Goal: Task Accomplishment & Management: Use online tool/utility

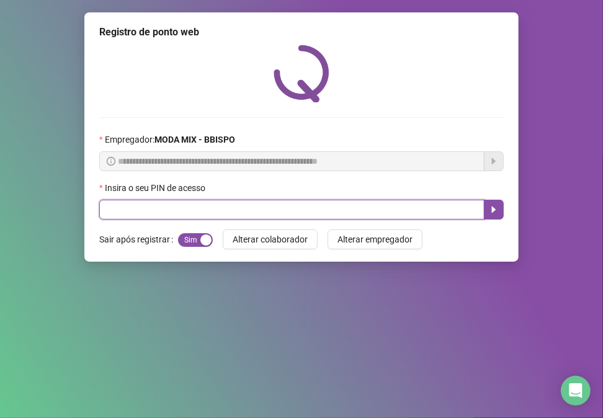
click at [242, 207] on input "text" at bounding box center [291, 210] width 385 height 20
type input "*****"
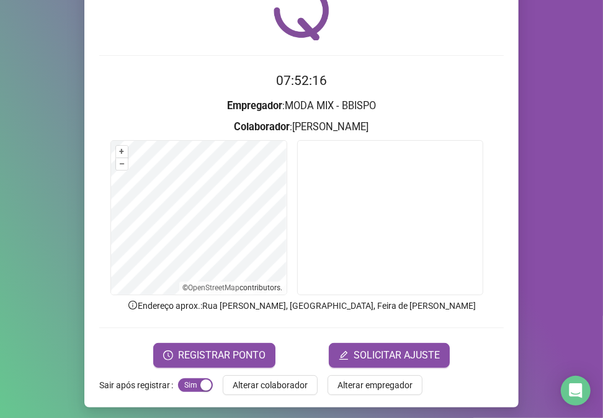
scroll to position [65, 0]
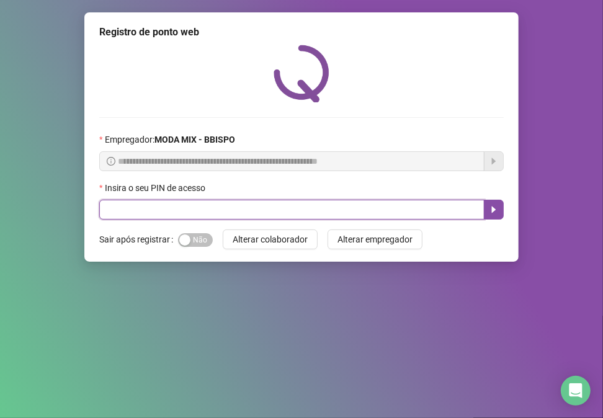
click at [115, 208] on input "text" at bounding box center [291, 210] width 385 height 20
type input "*****"
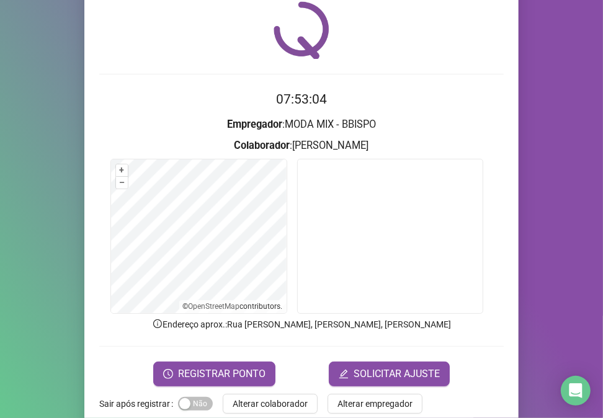
scroll to position [65, 0]
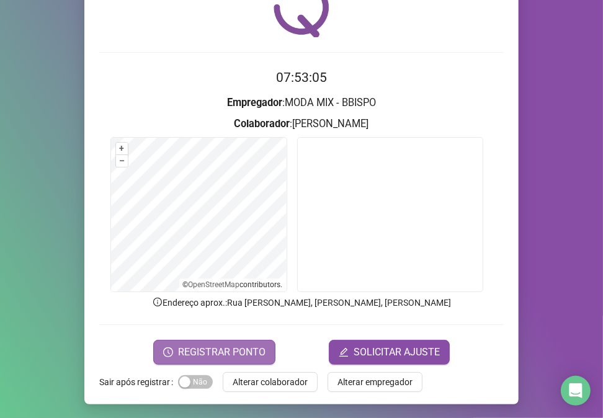
click at [219, 348] on span "REGISTRAR PONTO" at bounding box center [221, 352] width 87 height 15
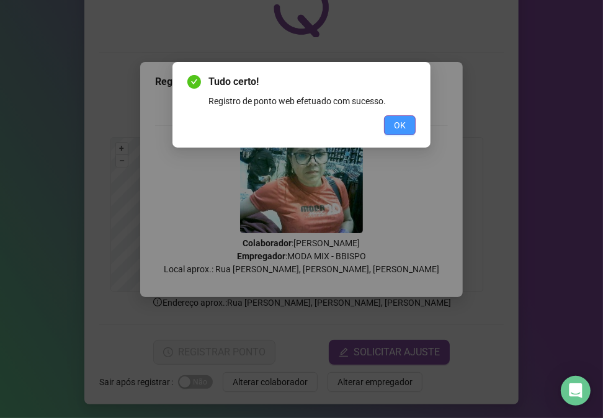
click at [400, 122] on span "OK" at bounding box center [400, 125] width 12 height 14
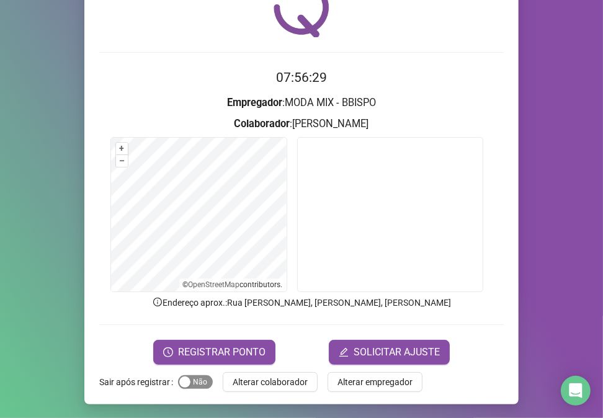
click at [188, 378] on span "Sim Não" at bounding box center [195, 382] width 35 height 14
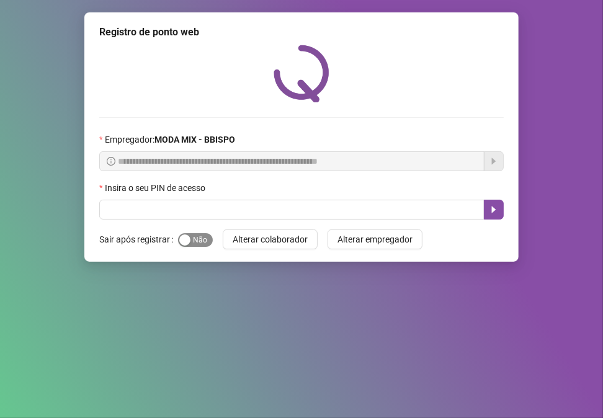
click at [201, 236] on span "Sim Não" at bounding box center [195, 240] width 35 height 14
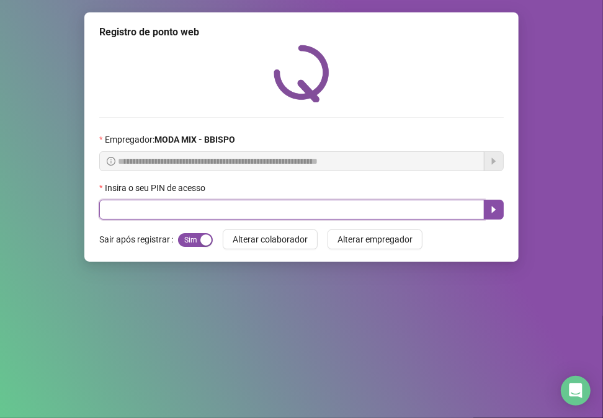
click at [225, 211] on input "text" at bounding box center [291, 210] width 385 height 20
type input "*"
click at [141, 217] on input "text" at bounding box center [291, 210] width 385 height 20
type input "*****"
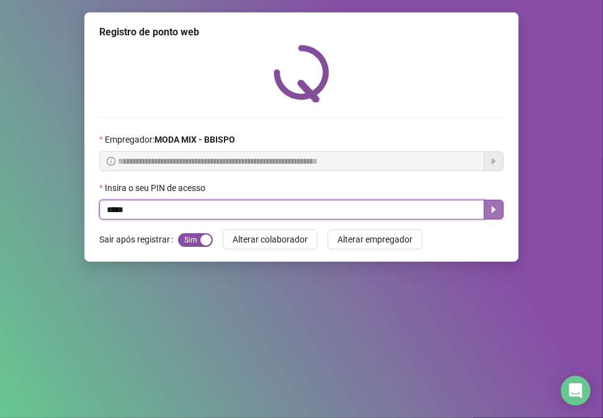
click at [485, 208] on button "button" at bounding box center [494, 210] width 20 height 20
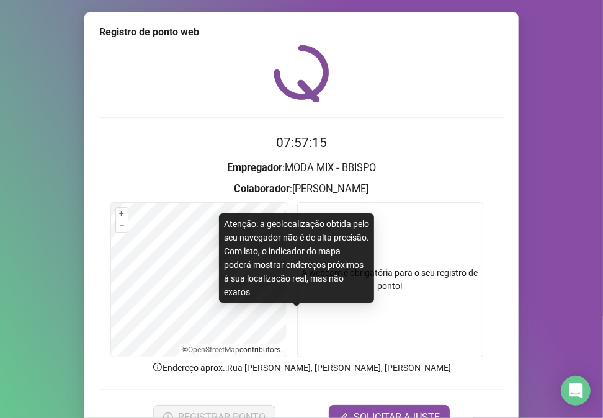
scroll to position [65, 0]
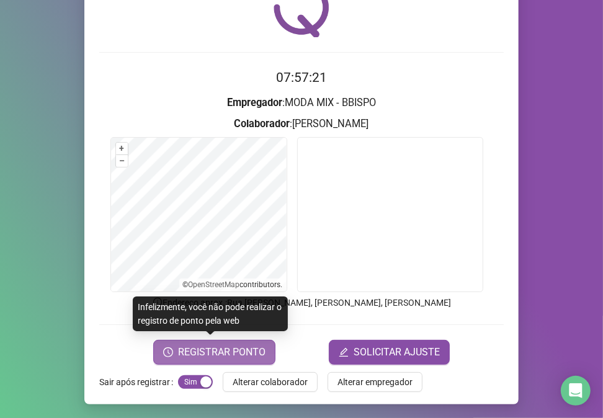
click at [200, 350] on span "REGISTRAR PONTO" at bounding box center [221, 352] width 87 height 15
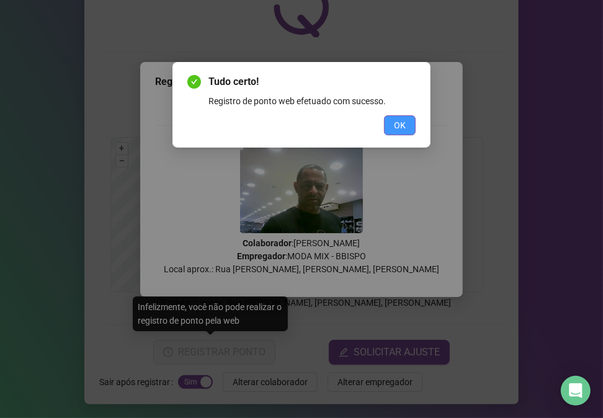
click at [396, 128] on span "OK" at bounding box center [400, 125] width 12 height 14
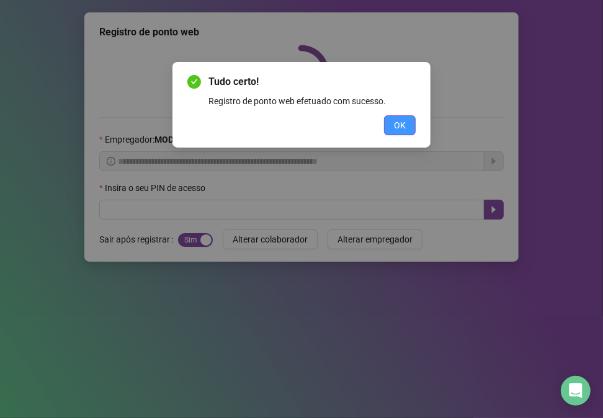
scroll to position [0, 0]
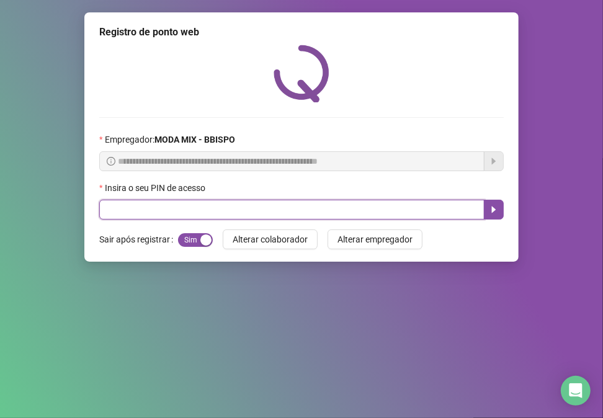
click at [189, 211] on input "text" at bounding box center [291, 210] width 385 height 20
type input "*"
type input "*****"
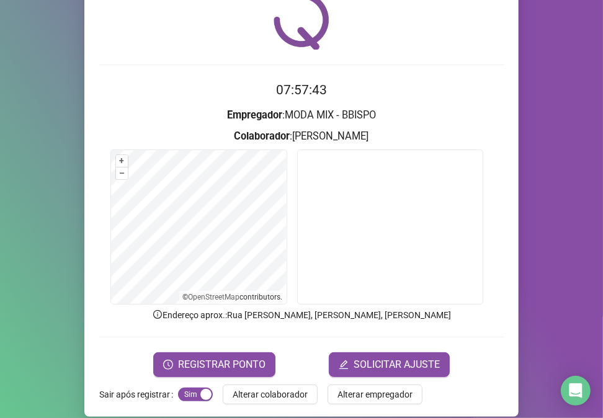
scroll to position [65, 0]
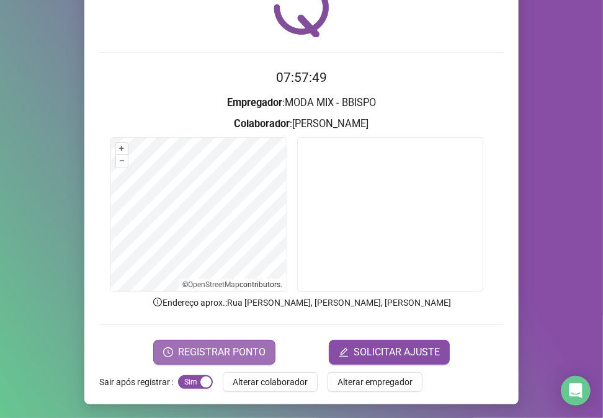
click at [184, 352] on span "REGISTRAR PONTO" at bounding box center [221, 352] width 87 height 15
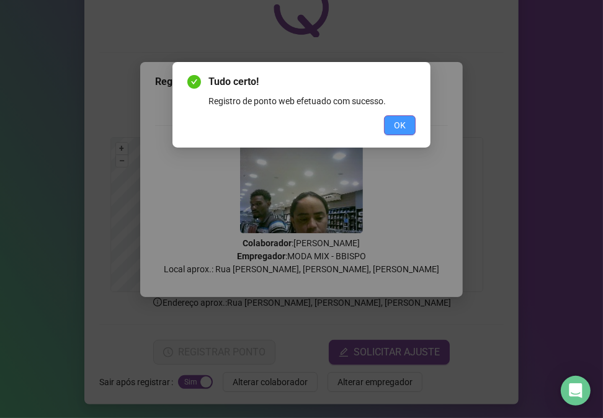
click at [407, 120] on button "OK" at bounding box center [400, 125] width 32 height 20
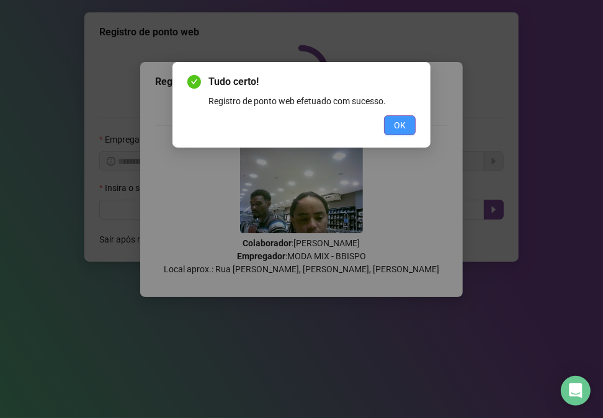
scroll to position [0, 0]
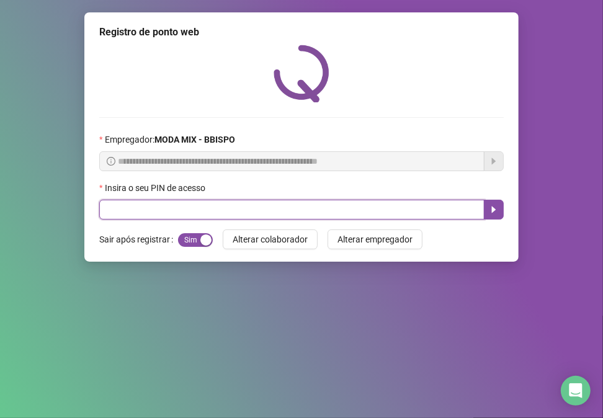
click at [180, 208] on input "text" at bounding box center [291, 210] width 385 height 20
type input "*****"
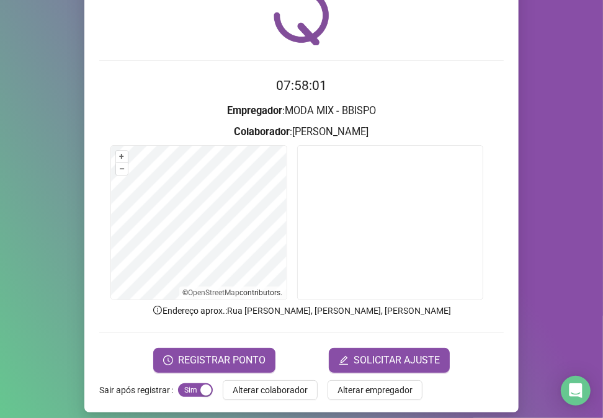
scroll to position [65, 0]
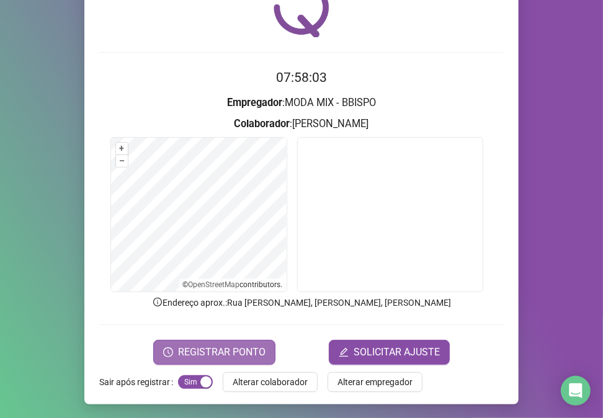
click at [189, 345] on span "REGISTRAR PONTO" at bounding box center [221, 352] width 87 height 15
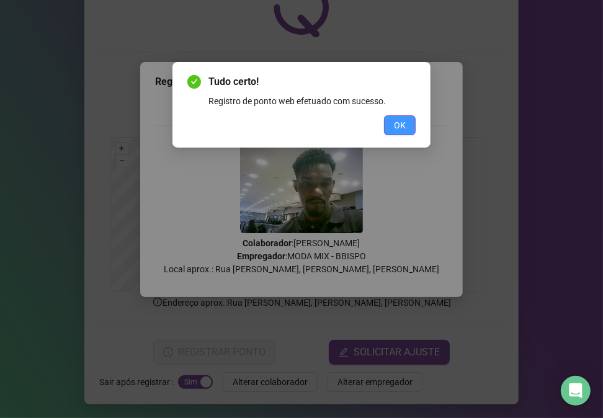
click at [397, 130] on span "OK" at bounding box center [400, 125] width 12 height 14
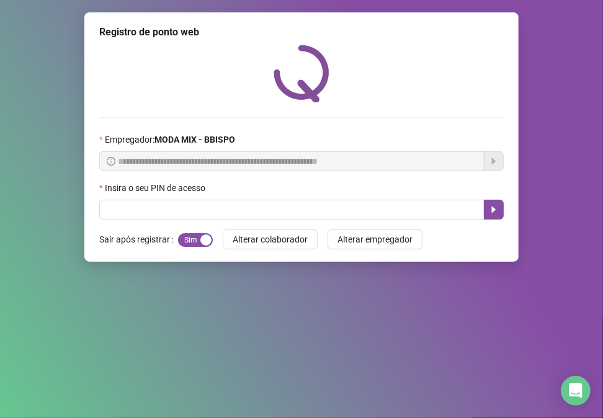
click at [272, 225] on div "**********" at bounding box center [301, 136] width 434 height 249
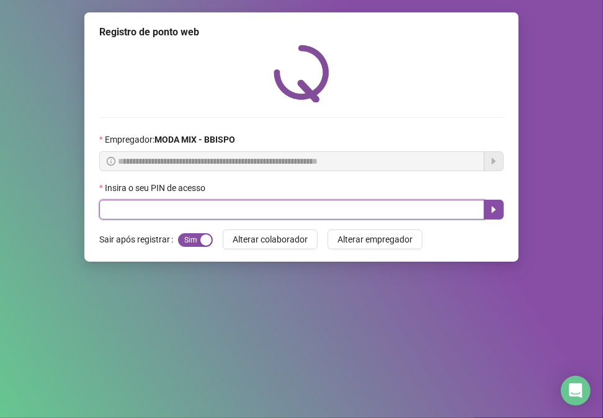
click at [171, 207] on input "text" at bounding box center [291, 210] width 385 height 20
type input "*"
type input "*****"
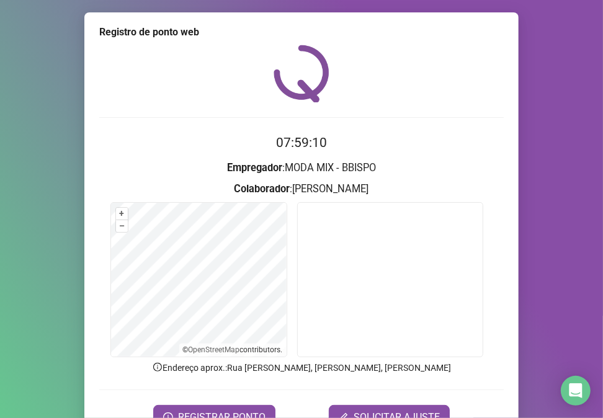
scroll to position [65, 0]
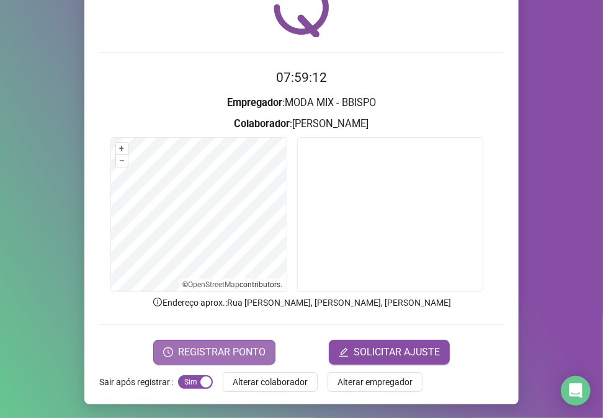
click at [245, 350] on span "REGISTRAR PONTO" at bounding box center [221, 352] width 87 height 15
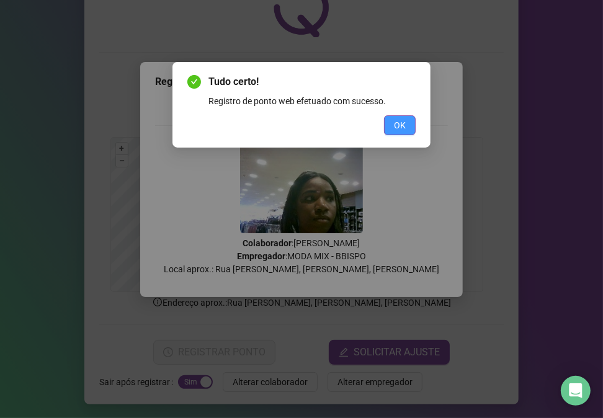
click at [394, 124] on span "OK" at bounding box center [400, 125] width 12 height 14
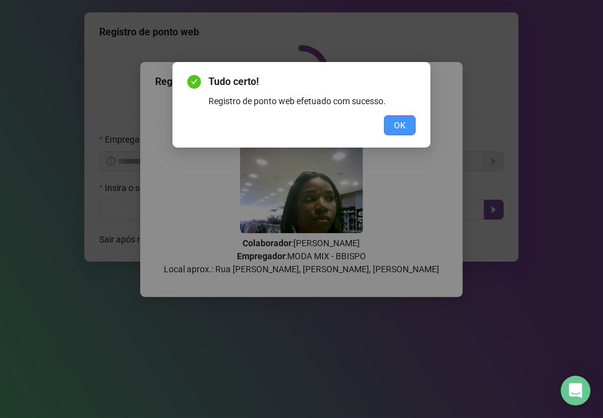
scroll to position [0, 0]
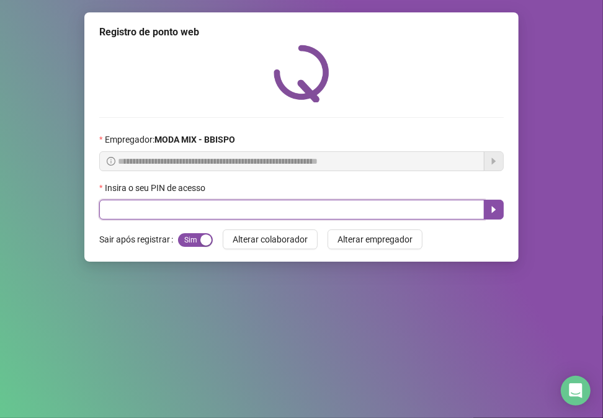
click at [313, 215] on input "text" at bounding box center [291, 210] width 385 height 20
type input "*****"
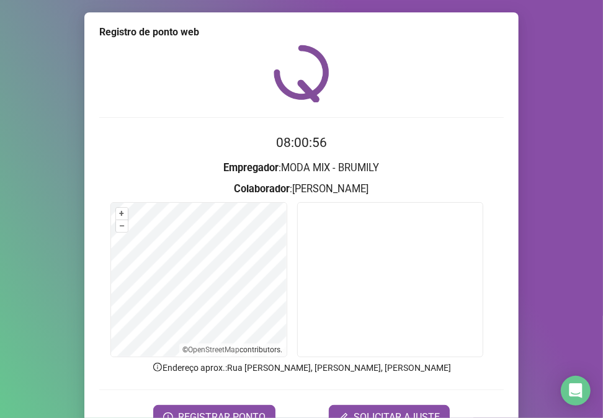
scroll to position [65, 0]
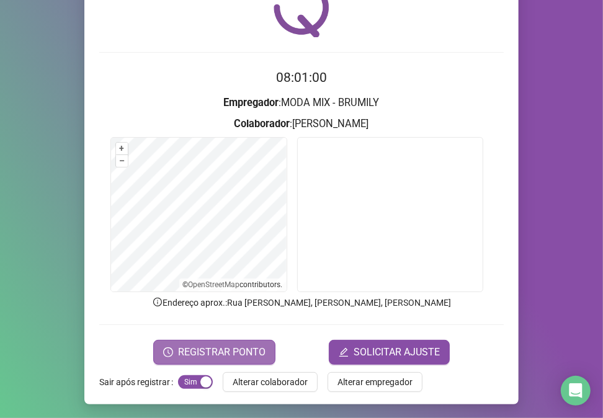
click at [200, 349] on span "REGISTRAR PONTO" at bounding box center [221, 352] width 87 height 15
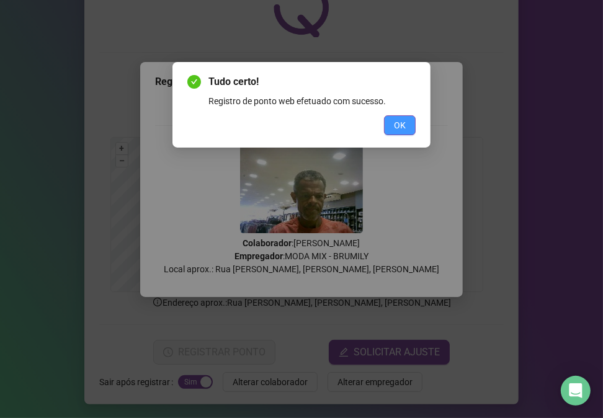
click at [400, 120] on span "OK" at bounding box center [400, 125] width 12 height 14
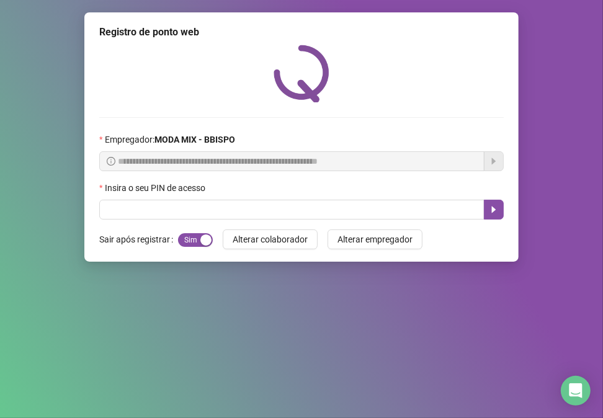
scroll to position [0, 0]
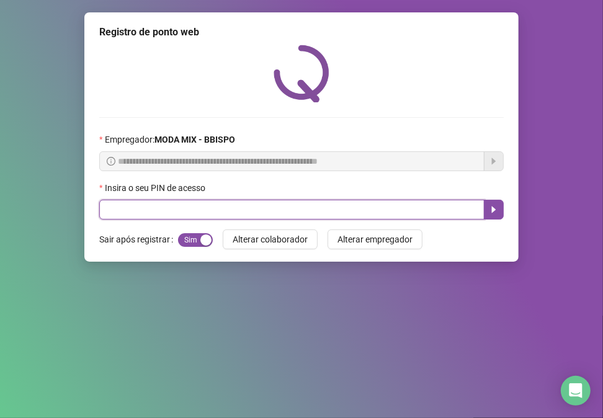
click at [192, 218] on input "text" at bounding box center [291, 210] width 385 height 20
type input "*****"
click at [496, 218] on button "button" at bounding box center [494, 210] width 20 height 20
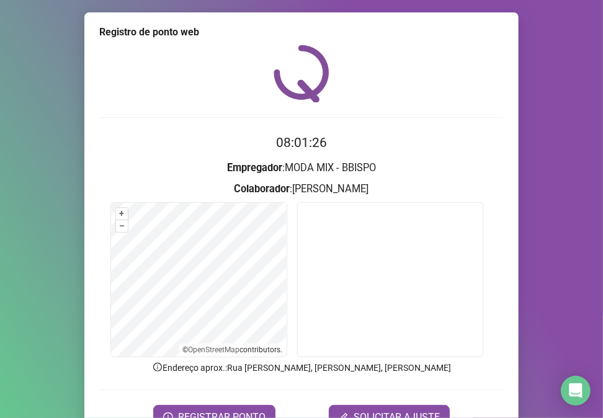
scroll to position [65, 0]
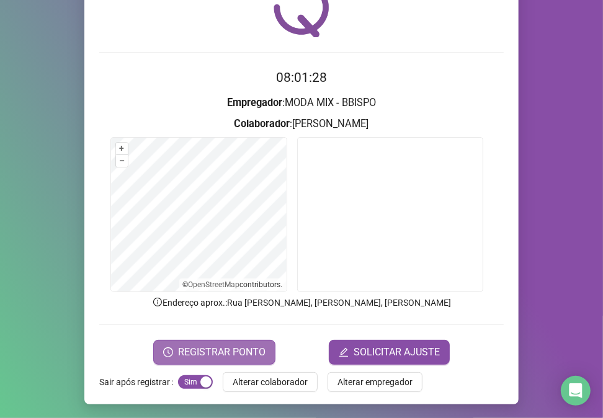
click at [195, 340] on button "REGISTRAR PONTO" at bounding box center [214, 352] width 122 height 25
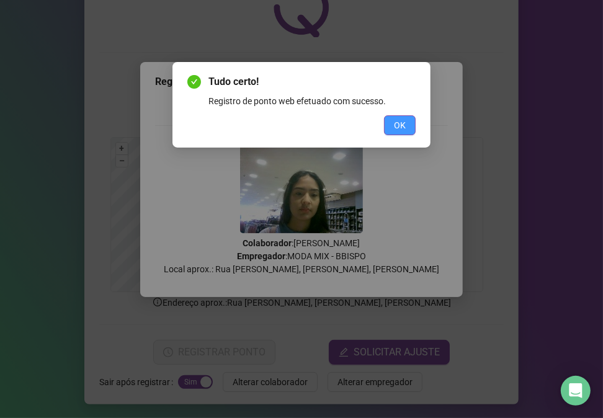
click at [407, 124] on button "OK" at bounding box center [400, 125] width 32 height 20
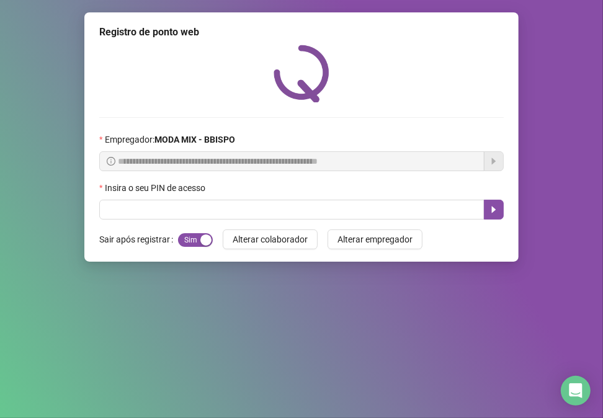
scroll to position [0, 0]
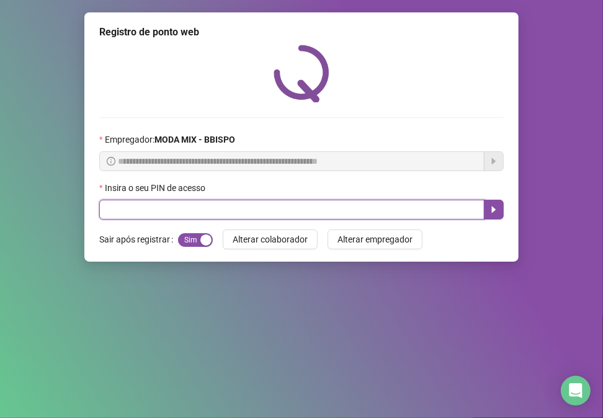
click at [290, 209] on input "text" at bounding box center [291, 210] width 385 height 20
type input "*"
type input "*****"
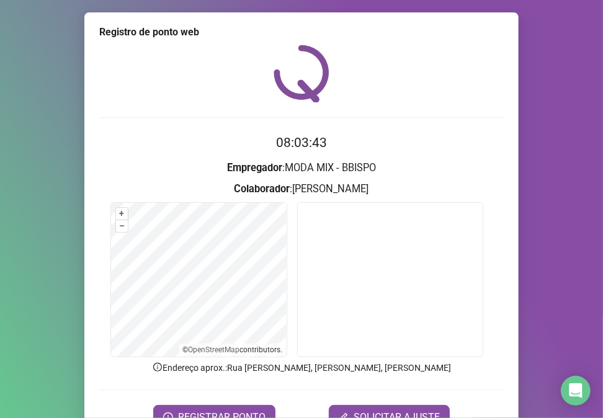
scroll to position [42, 0]
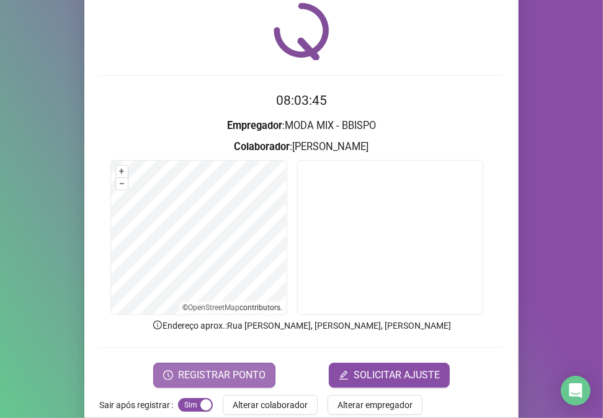
click at [221, 363] on button "REGISTRAR PONTO" at bounding box center [214, 375] width 122 height 25
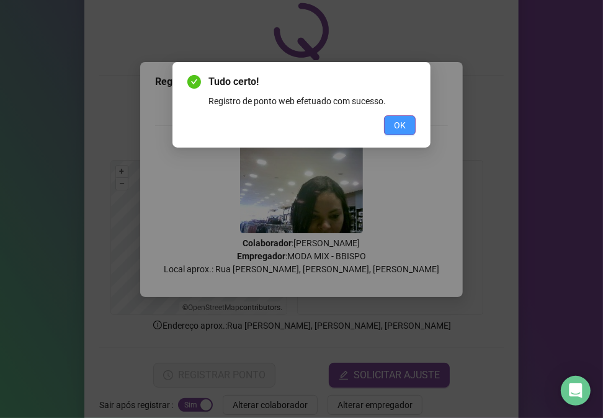
click at [408, 134] on button "OK" at bounding box center [400, 125] width 32 height 20
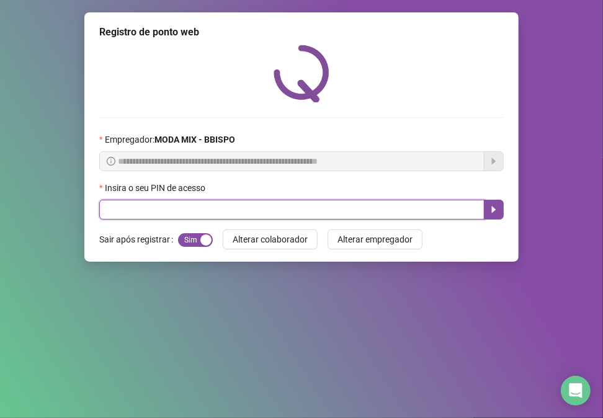
click at [211, 207] on input "text" at bounding box center [291, 210] width 385 height 20
type input "*****"
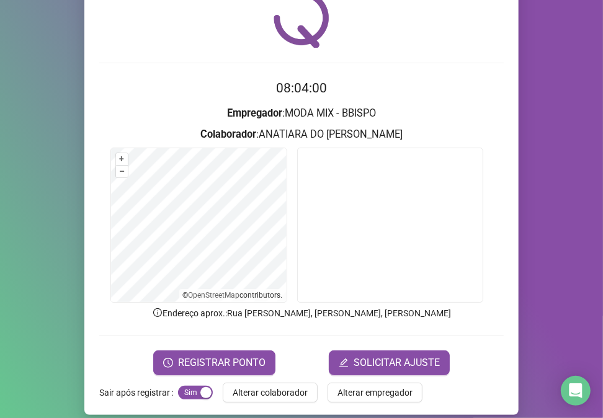
scroll to position [65, 0]
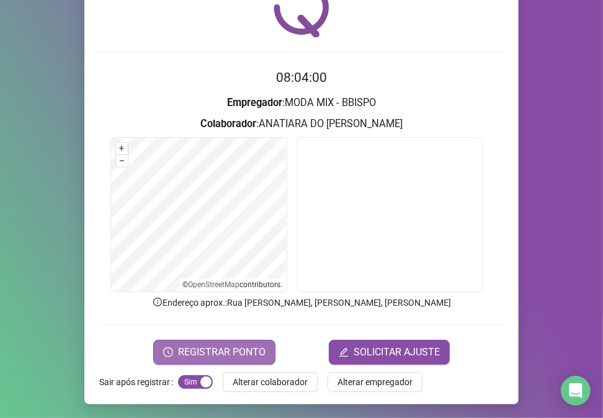
click at [238, 348] on span "REGISTRAR PONTO" at bounding box center [221, 352] width 87 height 15
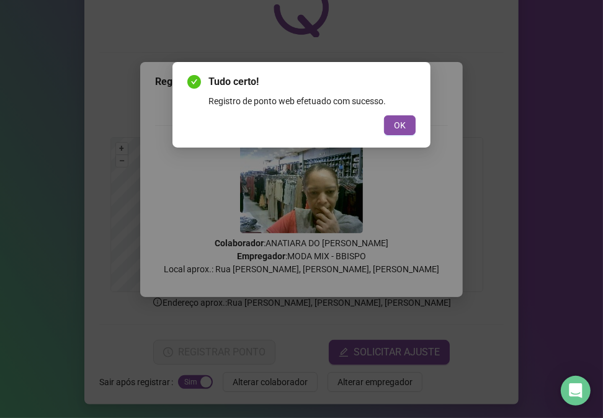
click at [396, 114] on div "Tudo certo! Registro de ponto web efetuado com sucesso. OK" at bounding box center [301, 104] width 228 height 61
click at [396, 121] on span "OK" at bounding box center [400, 125] width 12 height 14
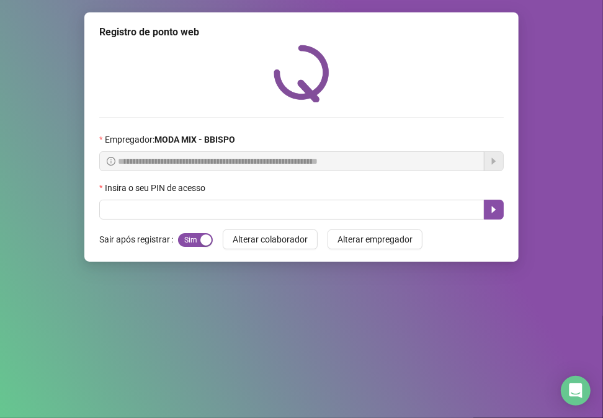
click at [241, 187] on div "Insira o seu PIN de acesso" at bounding box center [301, 190] width 404 height 19
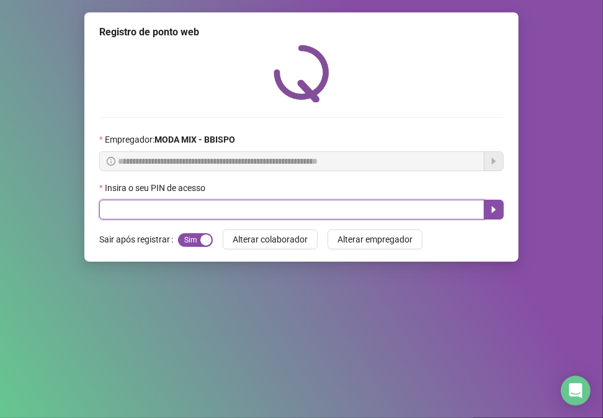
click at [249, 210] on input "text" at bounding box center [291, 210] width 385 height 20
type input "*****"
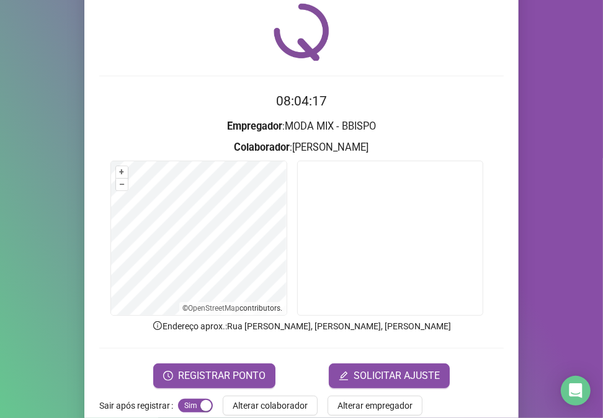
scroll to position [65, 0]
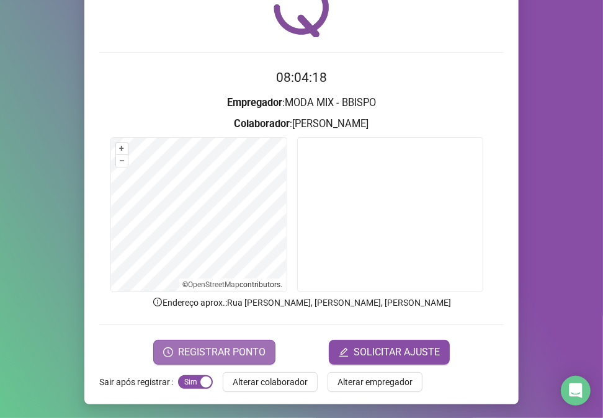
click at [202, 348] on span "REGISTRAR PONTO" at bounding box center [221, 352] width 87 height 15
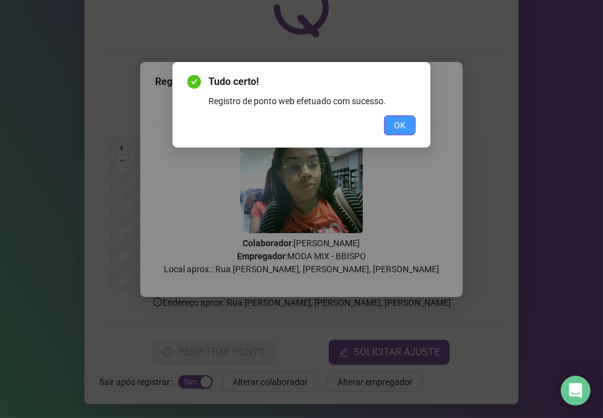
click at [410, 122] on button "OK" at bounding box center [400, 125] width 32 height 20
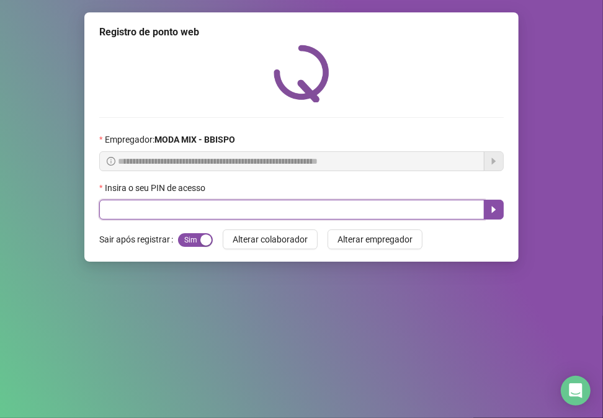
click at [236, 218] on input "text" at bounding box center [291, 210] width 385 height 20
type input "*****"
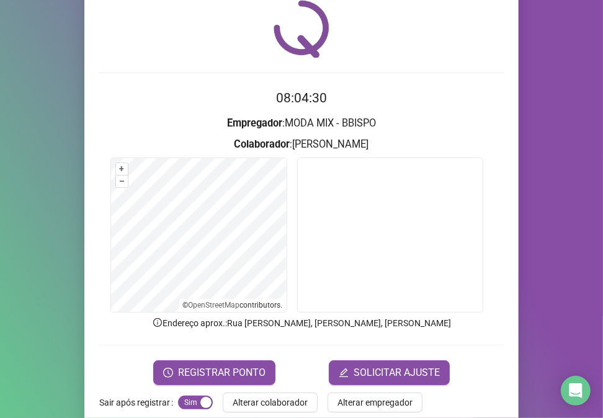
scroll to position [65, 0]
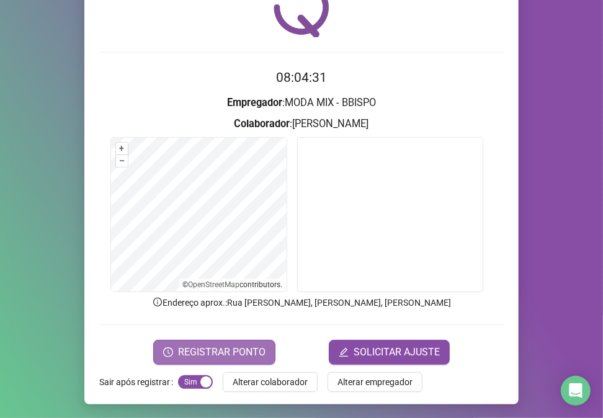
click at [261, 352] on button "REGISTRAR PONTO" at bounding box center [214, 352] width 122 height 25
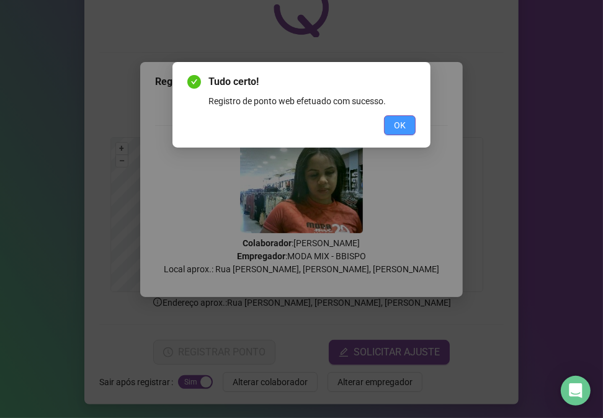
click at [404, 129] on span "OK" at bounding box center [400, 125] width 12 height 14
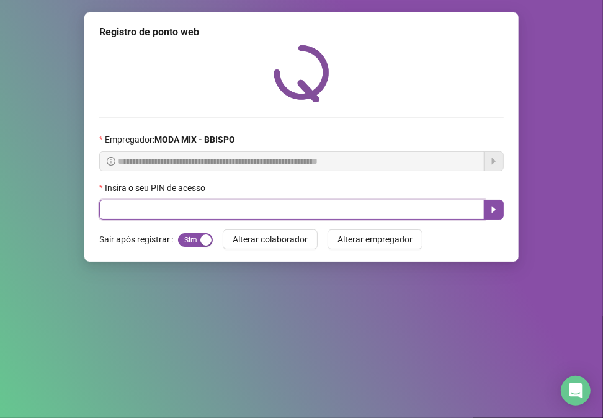
click at [143, 211] on input "text" at bounding box center [291, 210] width 385 height 20
type input "*****"
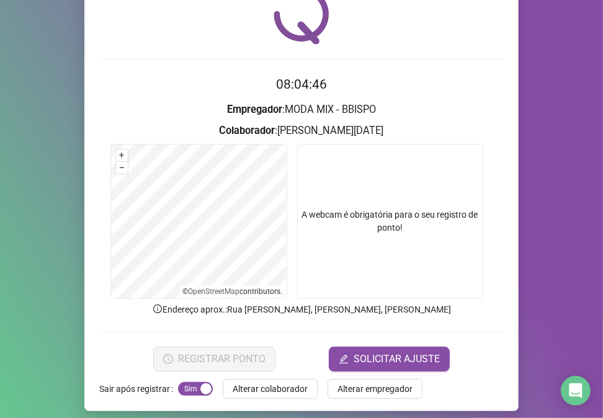
scroll to position [65, 0]
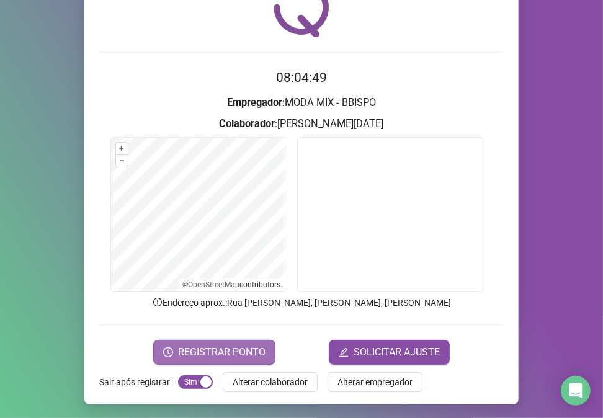
click at [200, 349] on span "REGISTRAR PONTO" at bounding box center [221, 352] width 87 height 15
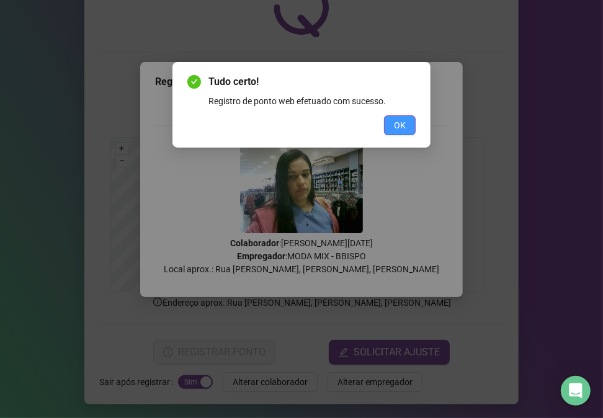
click at [409, 127] on button "OK" at bounding box center [400, 125] width 32 height 20
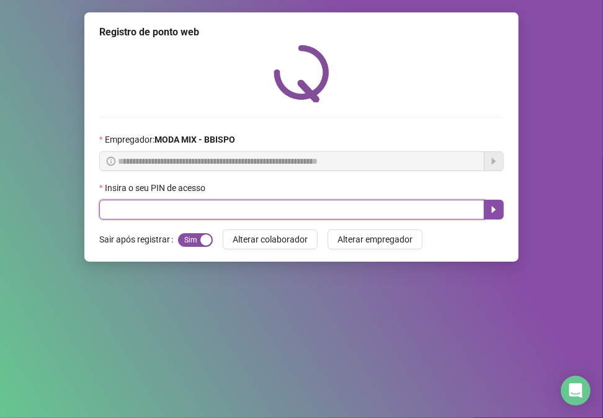
click at [203, 216] on input "text" at bounding box center [291, 210] width 385 height 20
type input "*****"
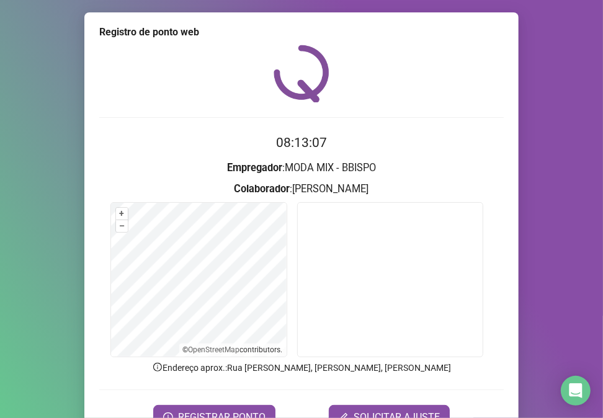
scroll to position [65, 0]
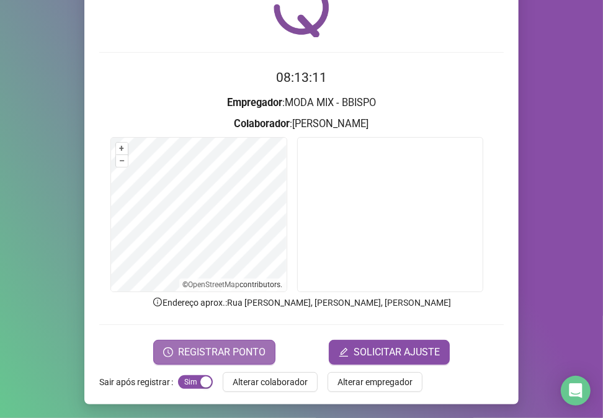
click at [206, 357] on span "REGISTRAR PONTO" at bounding box center [221, 352] width 87 height 15
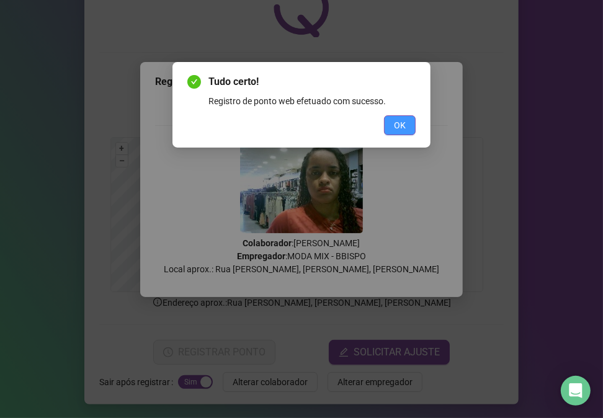
click at [395, 127] on span "OK" at bounding box center [400, 125] width 12 height 14
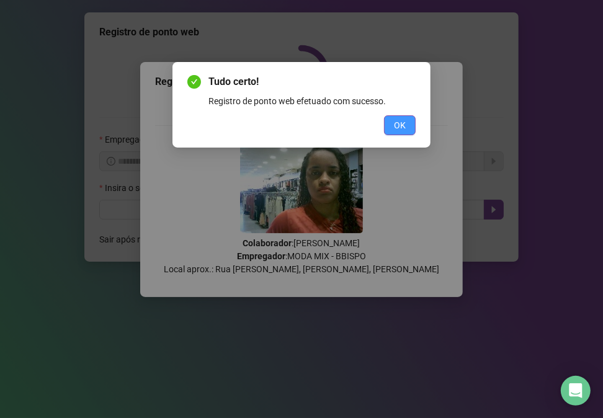
scroll to position [0, 0]
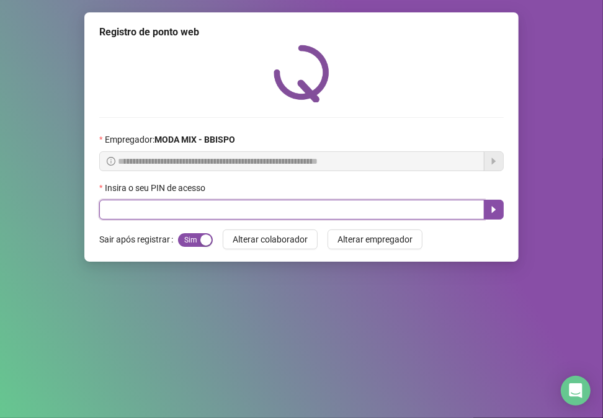
click at [226, 203] on input "text" at bounding box center [291, 210] width 385 height 20
type input "*****"
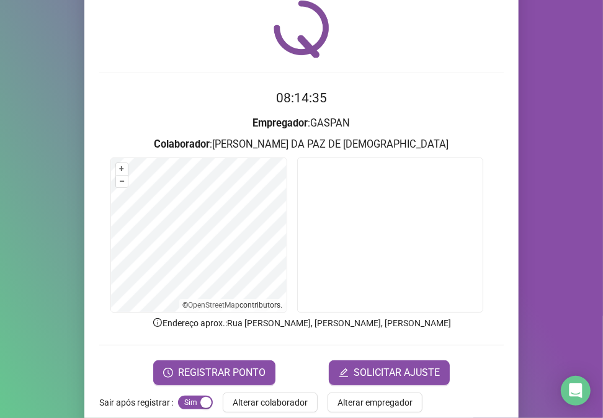
scroll to position [65, 0]
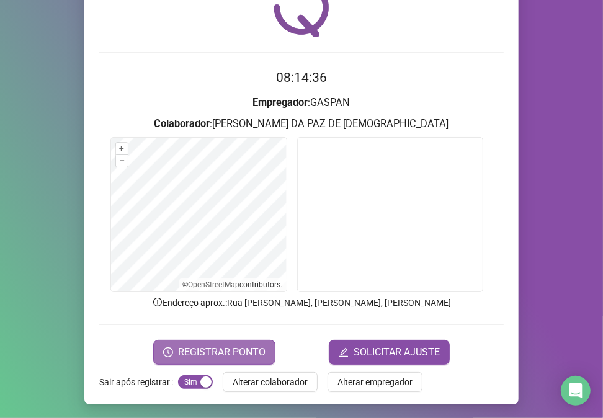
click at [238, 351] on span "REGISTRAR PONTO" at bounding box center [221, 352] width 87 height 15
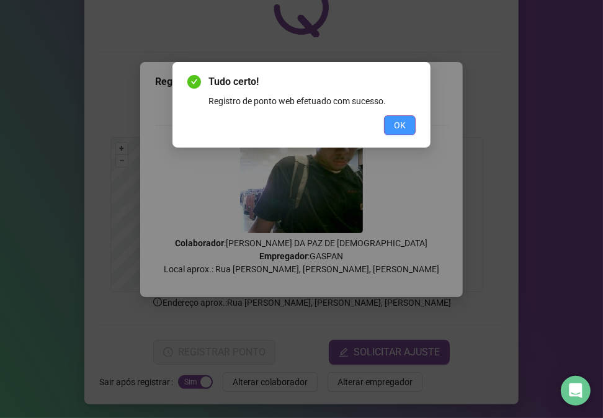
click at [387, 128] on button "OK" at bounding box center [400, 125] width 32 height 20
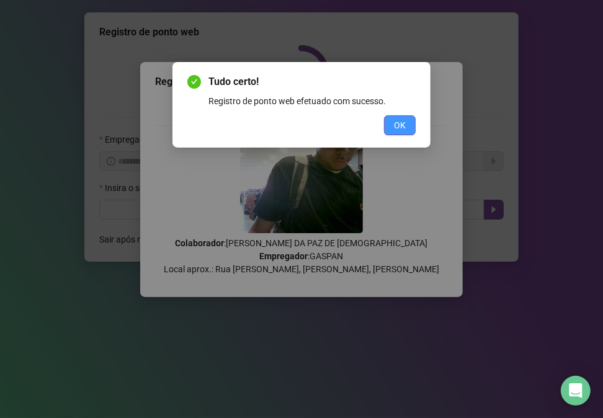
scroll to position [0, 0]
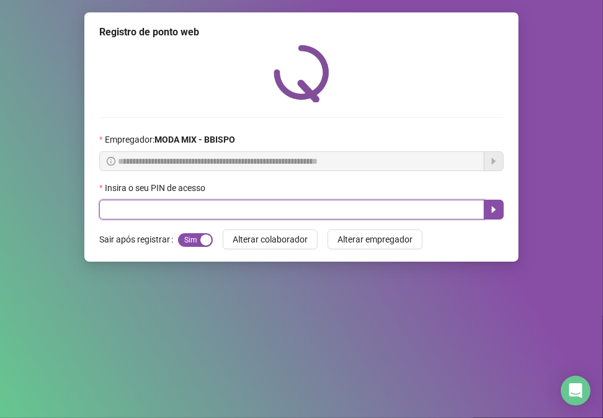
click at [342, 207] on input "text" at bounding box center [291, 210] width 385 height 20
type input "*****"
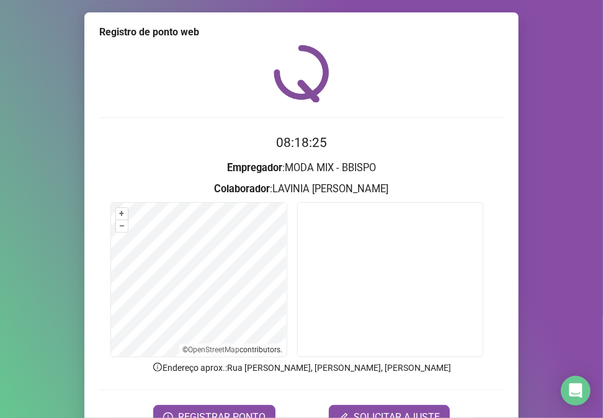
scroll to position [65, 0]
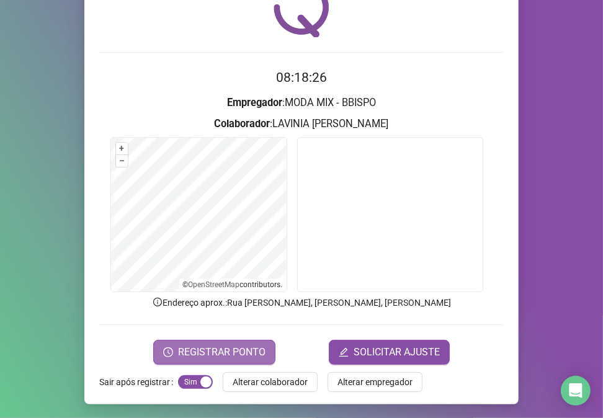
click at [212, 345] on span "REGISTRAR PONTO" at bounding box center [221, 352] width 87 height 15
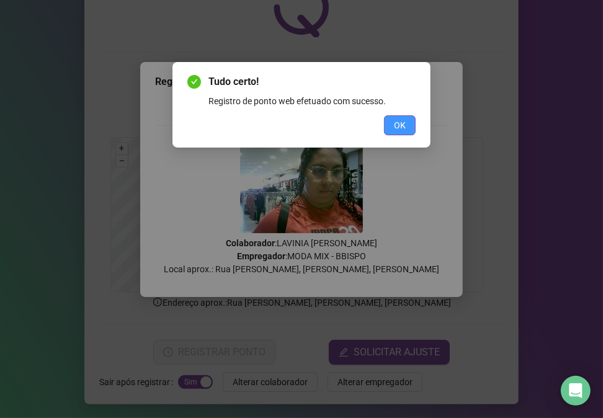
click at [407, 120] on button "OK" at bounding box center [400, 125] width 32 height 20
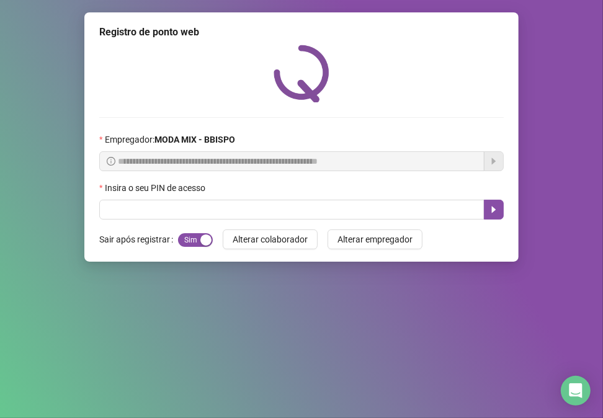
scroll to position [0, 0]
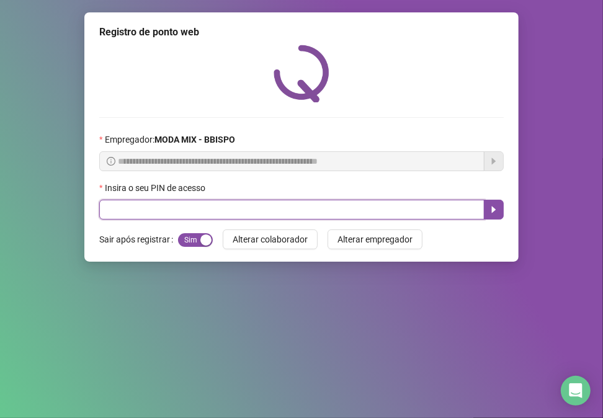
click at [269, 220] on input "text" at bounding box center [291, 210] width 385 height 20
type input "*****"
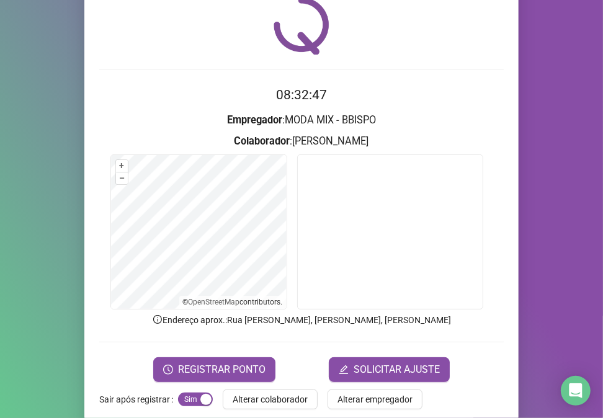
scroll to position [65, 0]
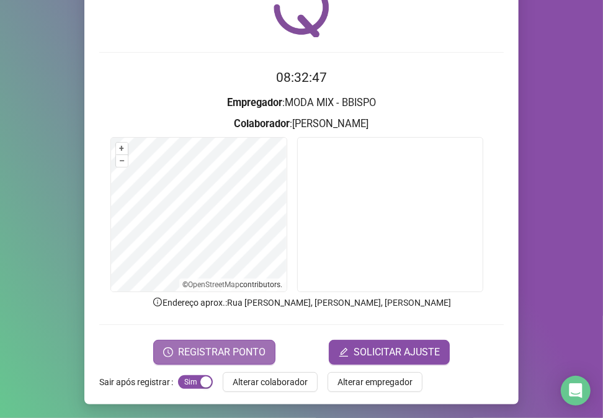
click at [215, 348] on span "REGISTRAR PONTO" at bounding box center [221, 352] width 87 height 15
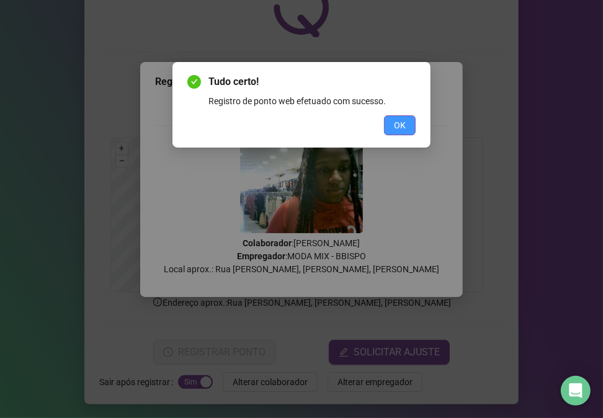
click at [406, 128] on button "OK" at bounding box center [400, 125] width 32 height 20
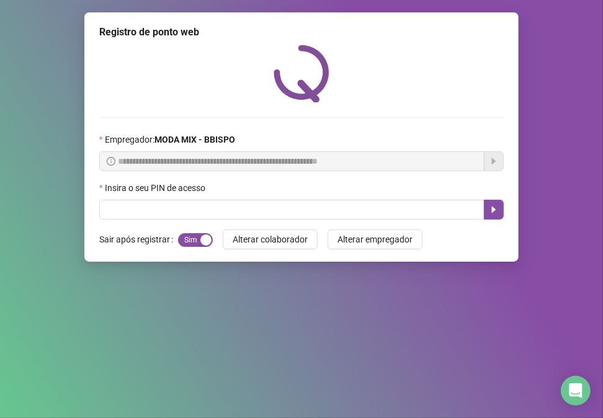
scroll to position [0, 0]
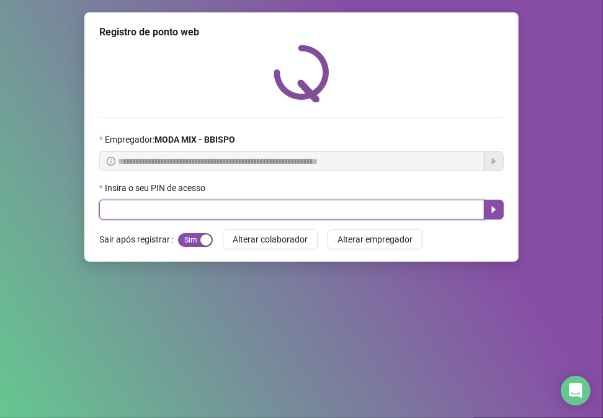
click at [410, 212] on input "text" at bounding box center [291, 210] width 385 height 20
type input "*****"
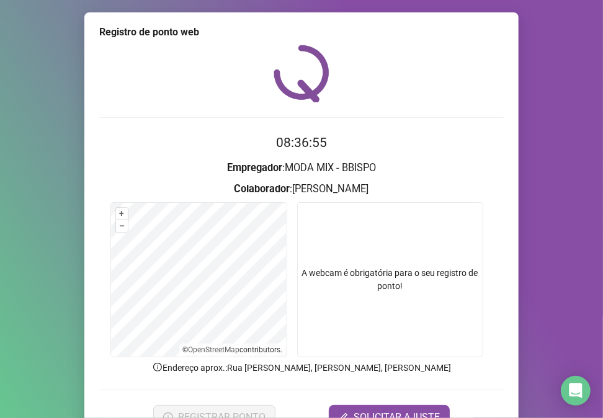
scroll to position [65, 0]
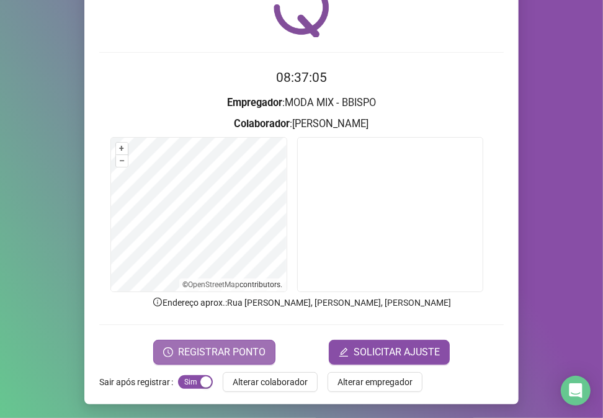
click at [265, 351] on button "REGISTRAR PONTO" at bounding box center [214, 352] width 122 height 25
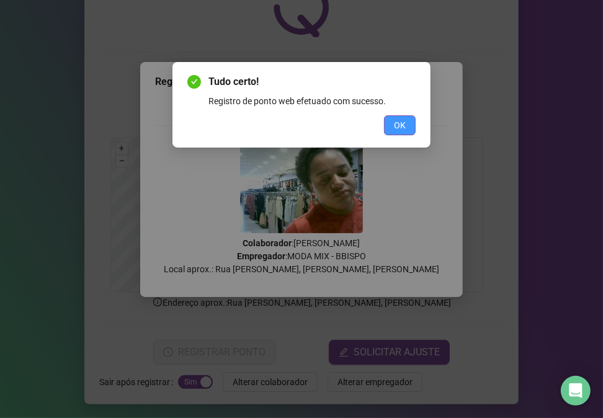
click at [401, 118] on span "OK" at bounding box center [400, 125] width 12 height 14
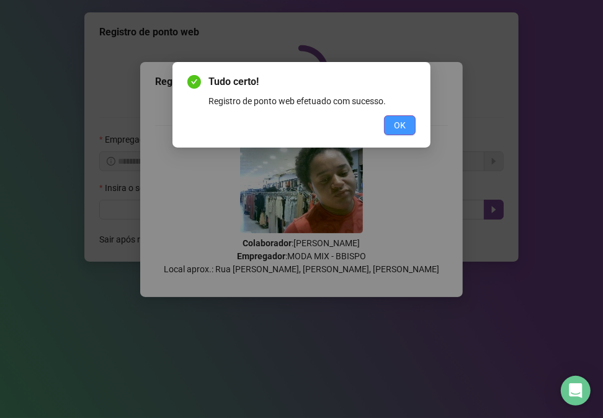
scroll to position [0, 0]
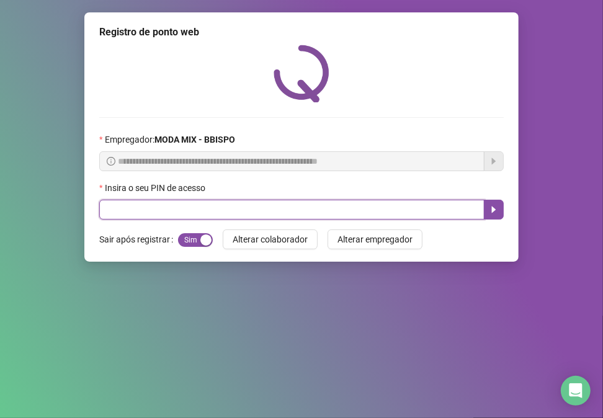
click at [113, 208] on input "text" at bounding box center [291, 210] width 385 height 20
type input "*****"
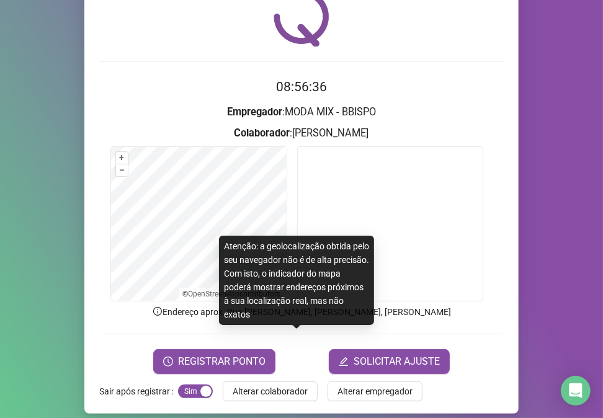
scroll to position [65, 0]
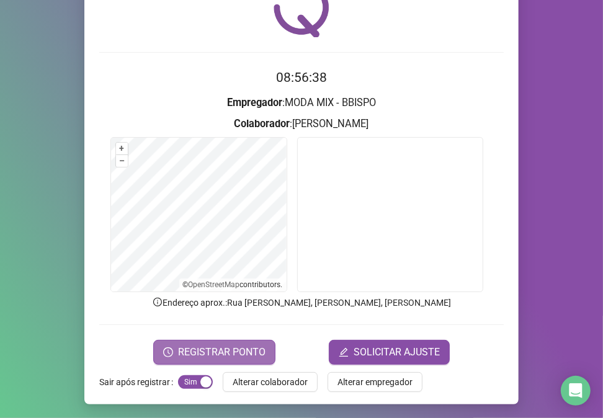
click at [192, 347] on span "REGISTRAR PONTO" at bounding box center [221, 352] width 87 height 15
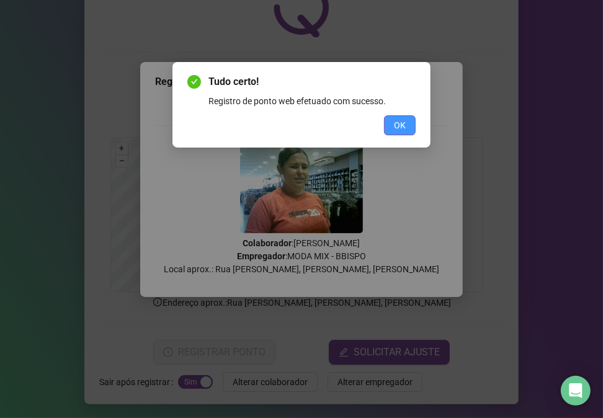
click at [391, 131] on button "OK" at bounding box center [400, 125] width 32 height 20
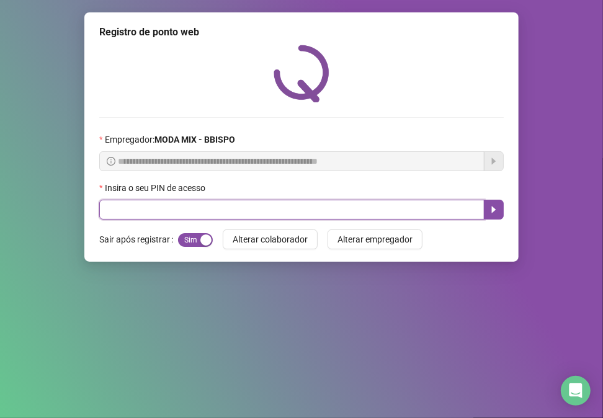
click at [379, 210] on input "text" at bounding box center [291, 210] width 385 height 20
type input "*****"
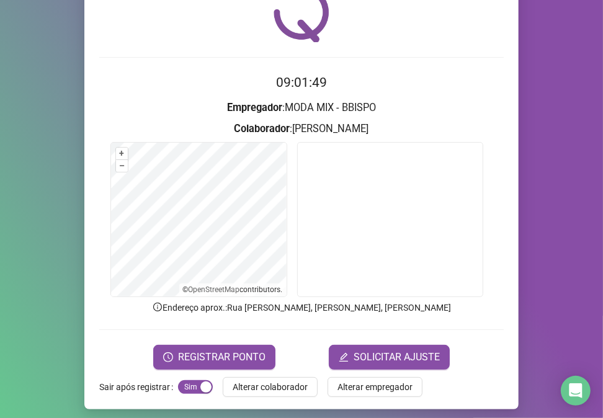
scroll to position [65, 0]
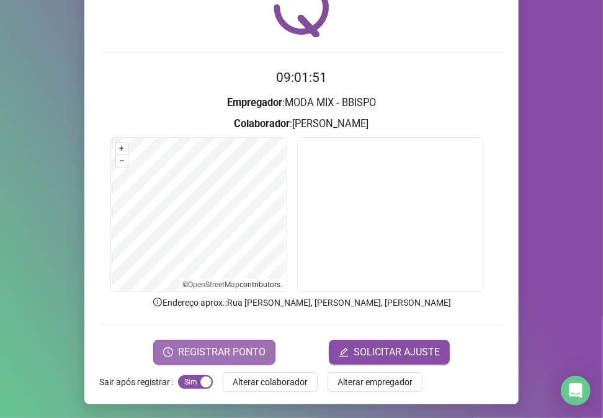
click at [220, 345] on span "REGISTRAR PONTO" at bounding box center [221, 352] width 87 height 15
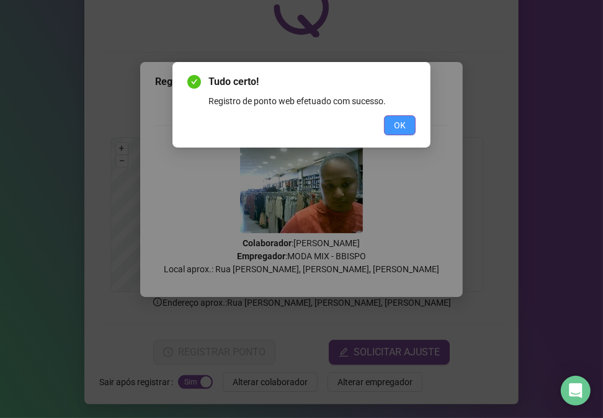
click at [398, 126] on span "OK" at bounding box center [400, 125] width 12 height 14
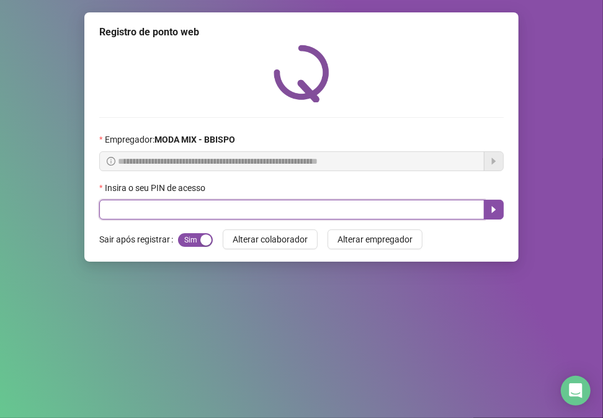
click at [197, 213] on input "text" at bounding box center [291, 210] width 385 height 20
type input "*****"
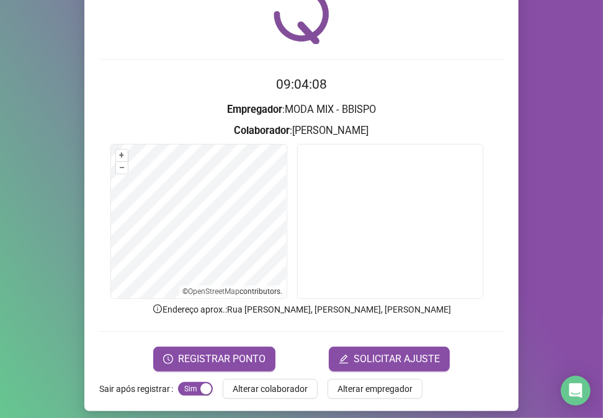
scroll to position [65, 0]
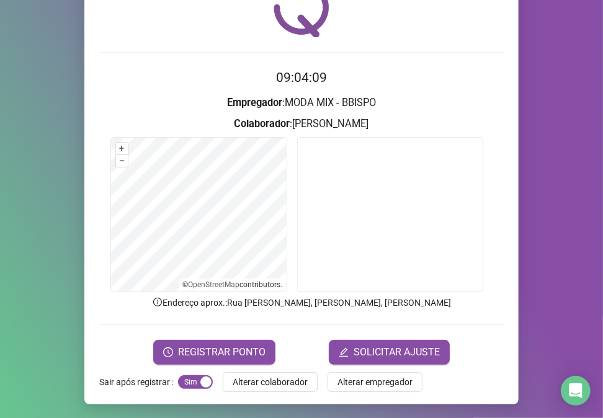
click at [244, 336] on form "09:04:09 Empregador : MODA MIX - BBISPO Colaborador : RITA FRANCISCA DA CUNHA +…" at bounding box center [301, 216] width 404 height 296
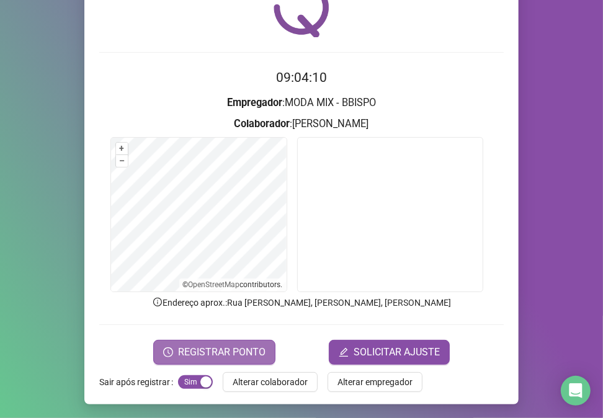
click at [243, 343] on button "REGISTRAR PONTO" at bounding box center [214, 352] width 122 height 25
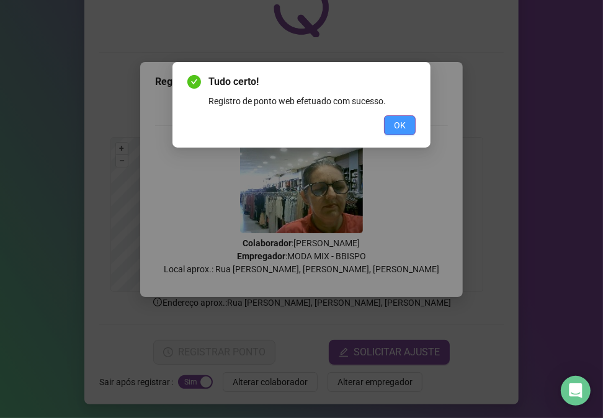
click at [414, 128] on button "OK" at bounding box center [400, 125] width 32 height 20
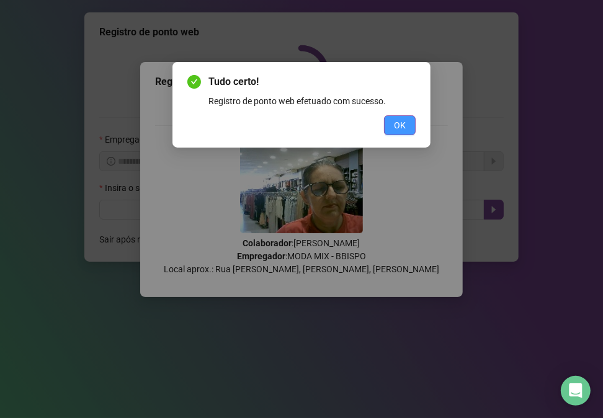
scroll to position [0, 0]
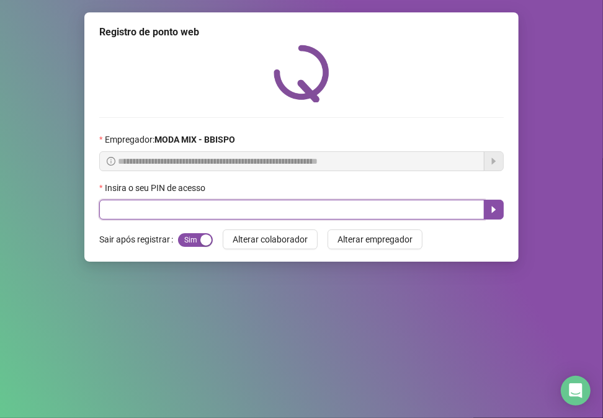
click at [195, 206] on input "text" at bounding box center [291, 210] width 385 height 20
type input "*****"
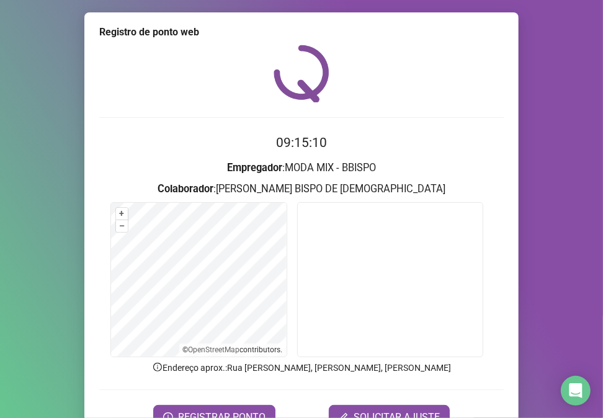
scroll to position [65, 0]
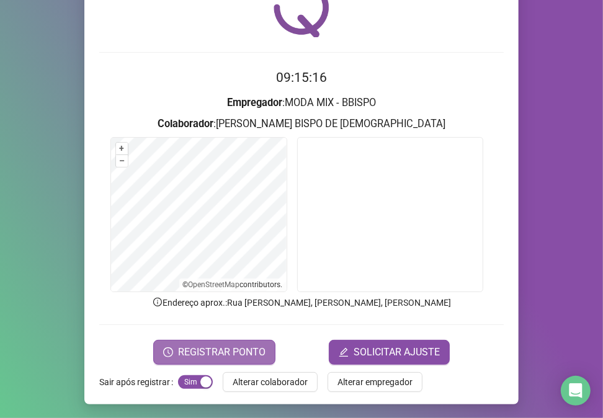
click at [244, 345] on span "REGISTRAR PONTO" at bounding box center [221, 352] width 87 height 15
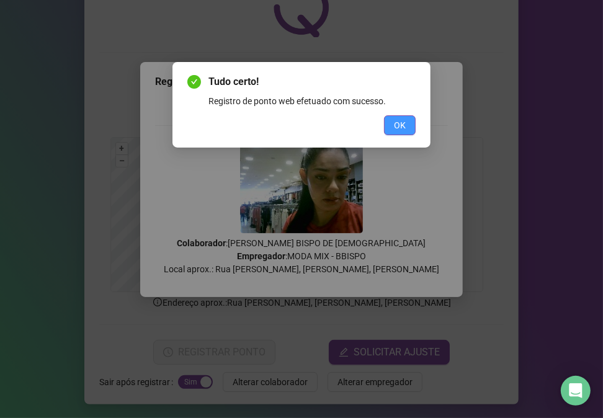
click at [406, 128] on button "OK" at bounding box center [400, 125] width 32 height 20
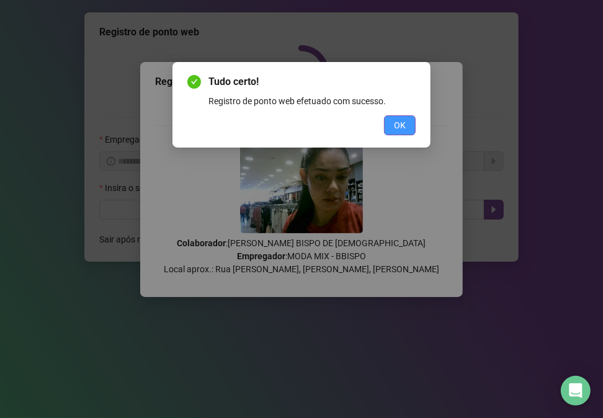
scroll to position [0, 0]
